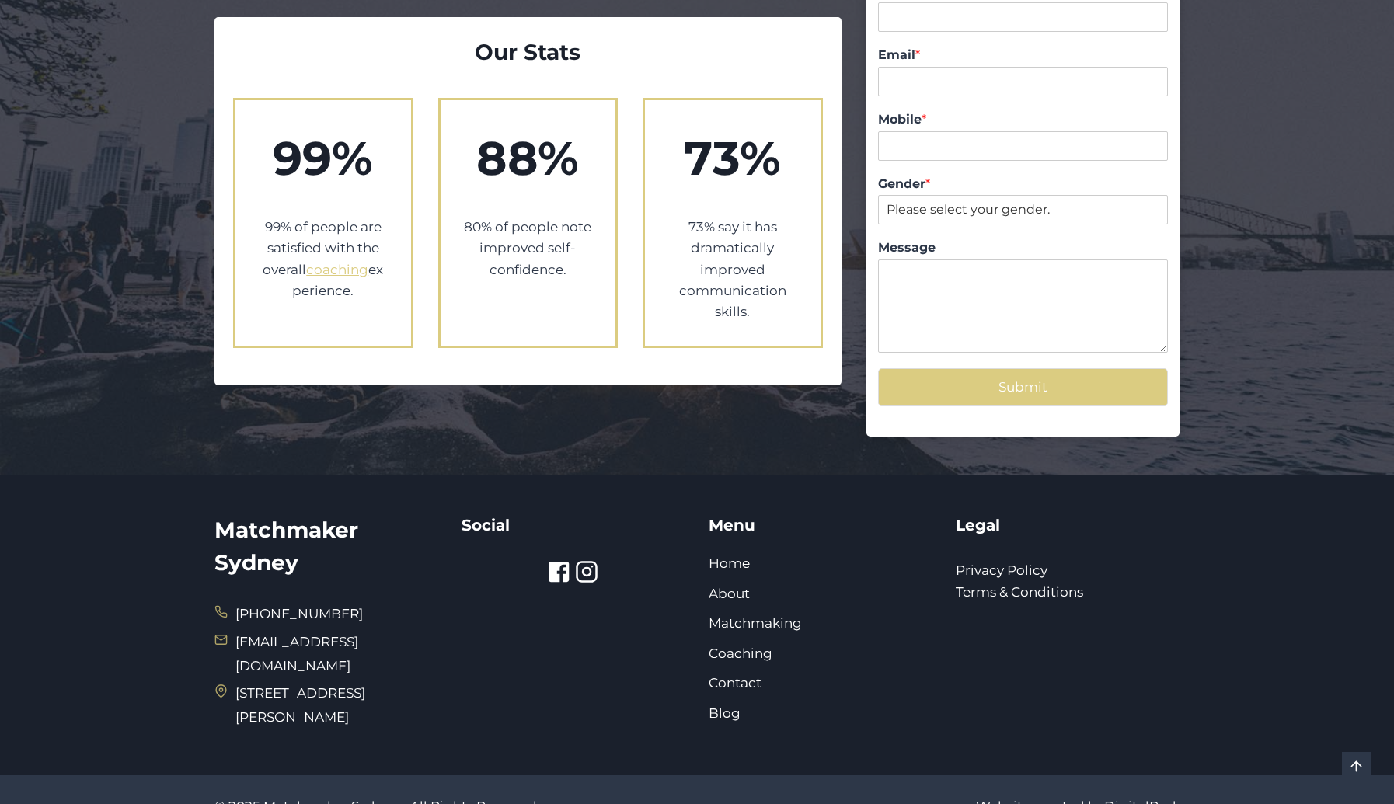
scroll to position [2894, 0]
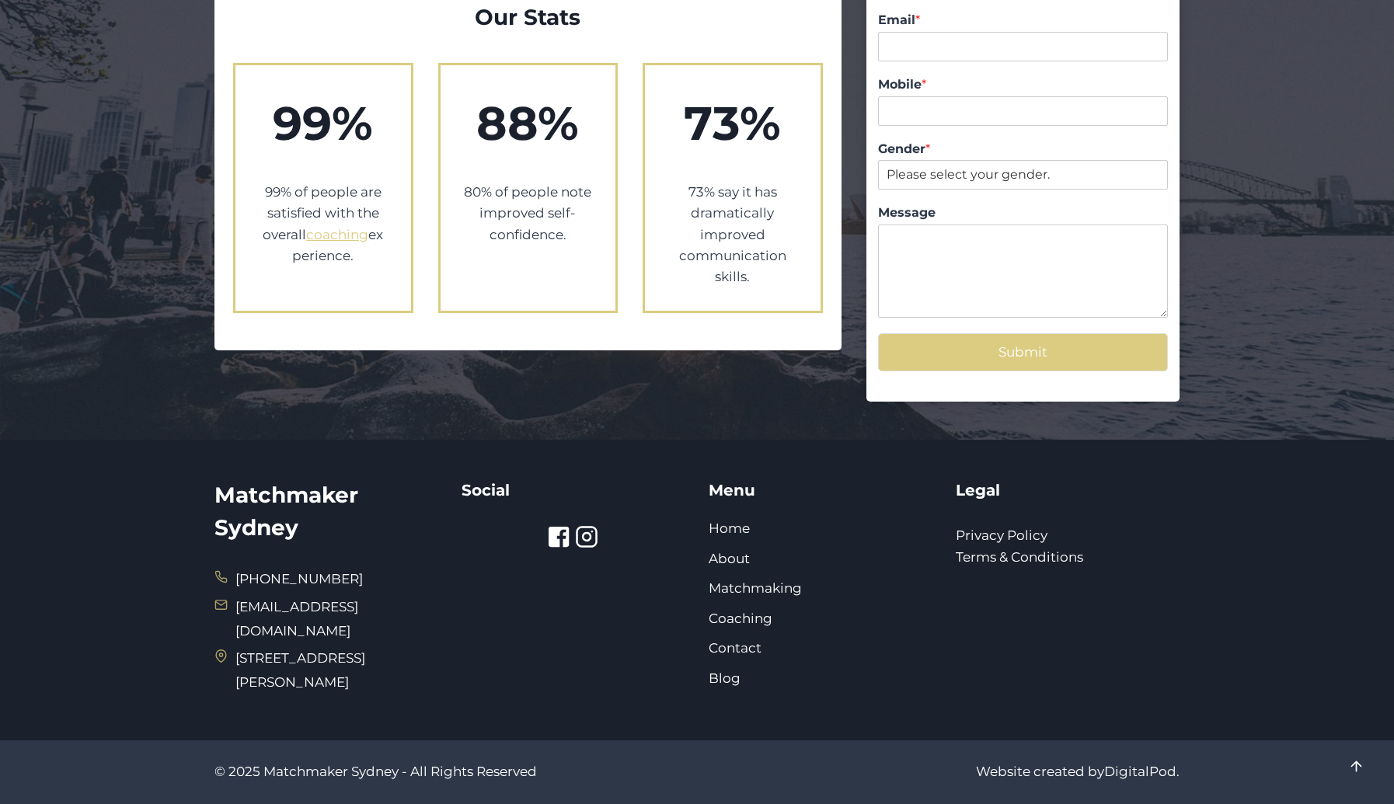
click at [563, 543] on icon at bounding box center [560, 536] width 23 height 23
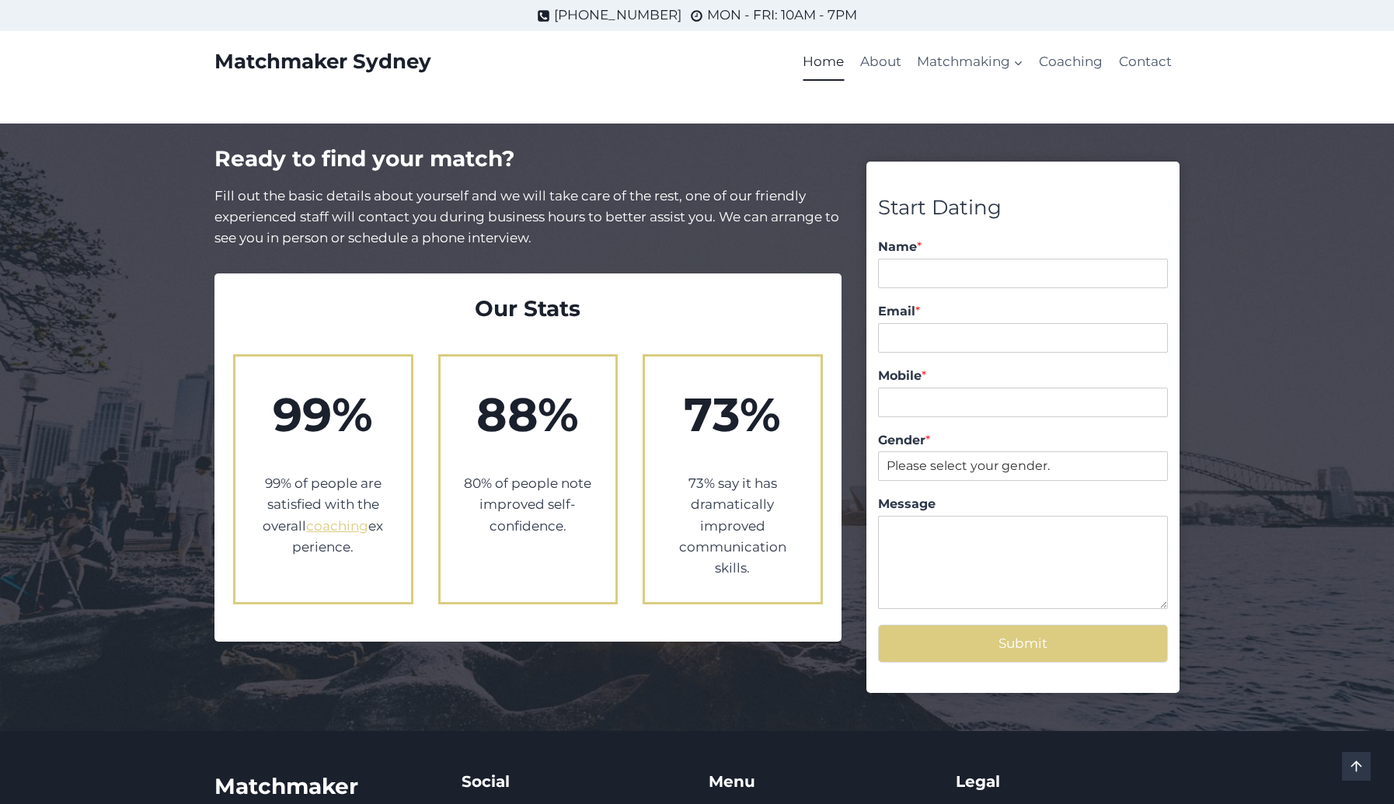
scroll to position [2518, 0]
